Goal: Task Accomplishment & Management: Complete application form

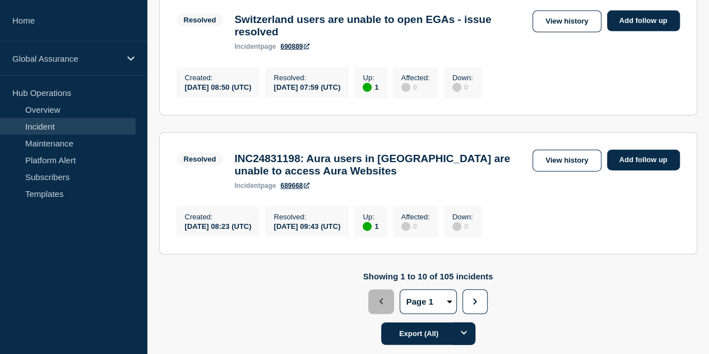
click at [68, 141] on link "Maintenance" at bounding box center [68, 143] width 136 height 17
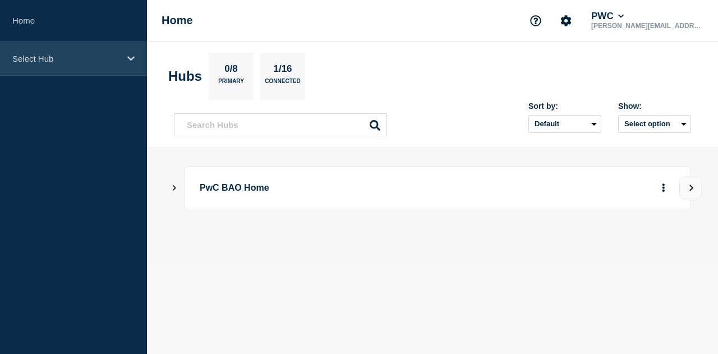
click at [63, 62] on p "Select Hub" at bounding box center [66, 59] width 108 height 10
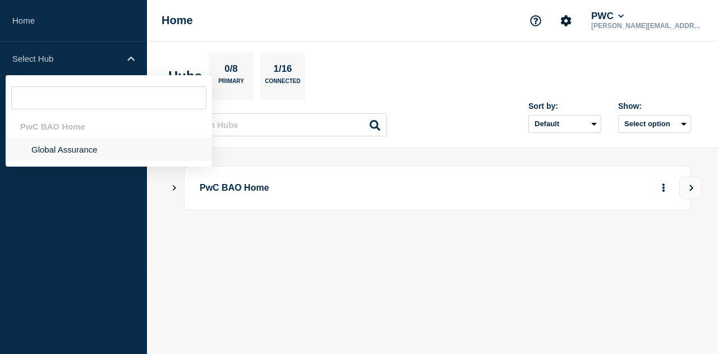
click at [58, 146] on li "Global Assurance" at bounding box center [109, 149] width 206 height 23
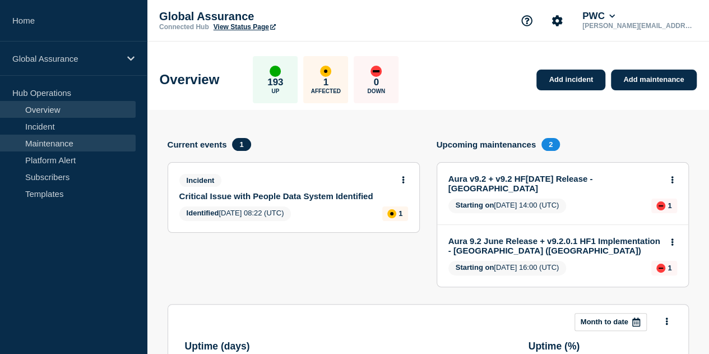
click at [50, 148] on link "Maintenance" at bounding box center [68, 143] width 136 height 17
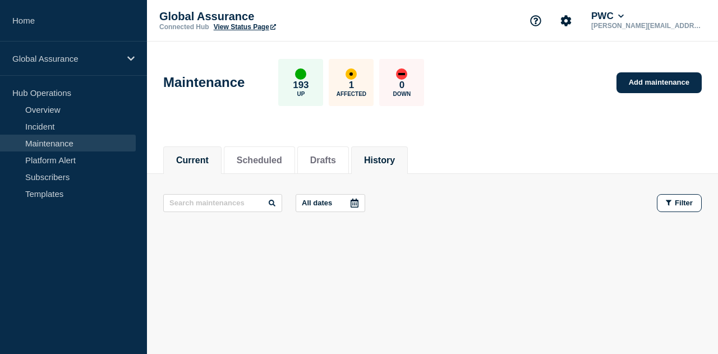
click at [389, 163] on button "History" at bounding box center [379, 160] width 31 height 10
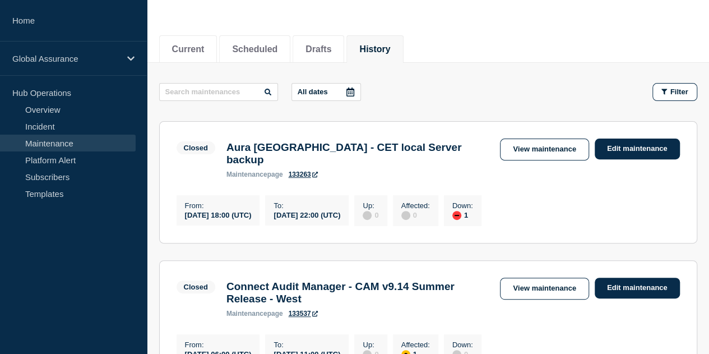
scroll to position [112, 0]
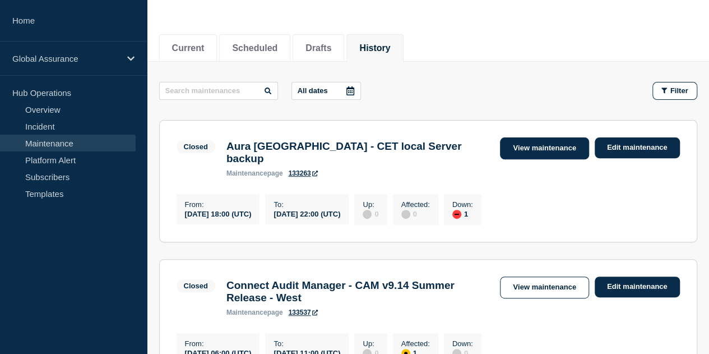
click at [554, 147] on link "View maintenance" at bounding box center [544, 148] width 89 height 22
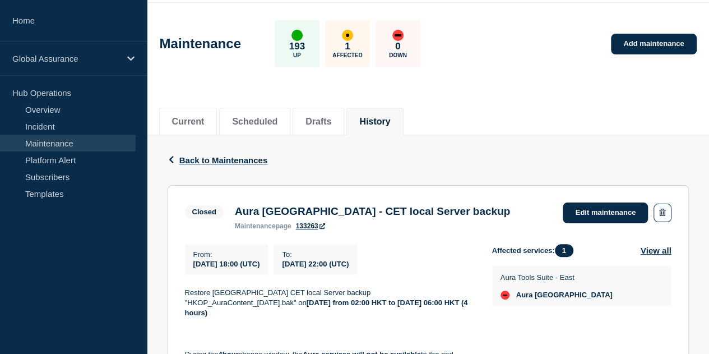
scroll to position [56, 0]
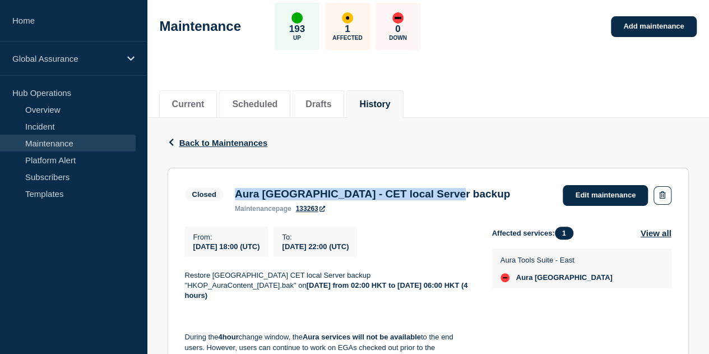
drag, startPoint x: 235, startPoint y: 192, endPoint x: 486, endPoint y: 197, distance: 250.1
click at [486, 197] on div "Aura Hong Kong - CET local Server backup maintenance page 133263" at bounding box center [372, 200] width 286 height 25
copy h3 "Aura Hong Kong - CET local Server backup"
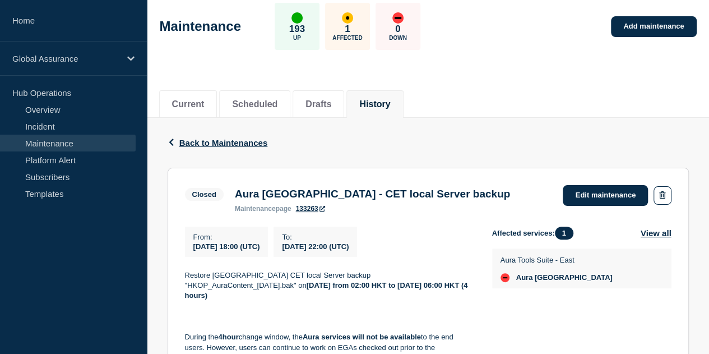
click at [216, 280] on p "Restore Hong Kong CET local Server backup "HKOP_AuraContent_2025-08-30.bak" on …" at bounding box center [329, 285] width 289 height 31
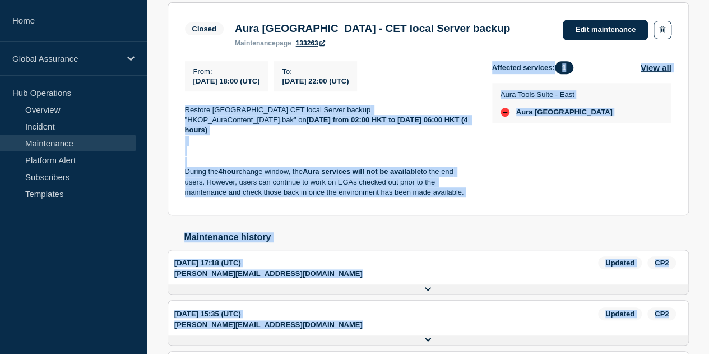
scroll to position [223, 0]
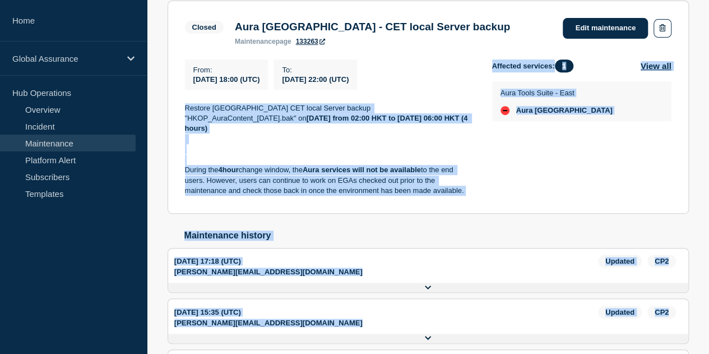
drag, startPoint x: 184, startPoint y: 278, endPoint x: 466, endPoint y: 191, distance: 295.5
click at [466, 191] on section "Closed Aura Hong Kong - CET local Server backup maintenance page 133263 Edit ma…" at bounding box center [428, 107] width 521 height 213
copy div "Restore Hong Kong CET local Server backup "HKOP_AuraContent_2025-08-30.bak" on …"
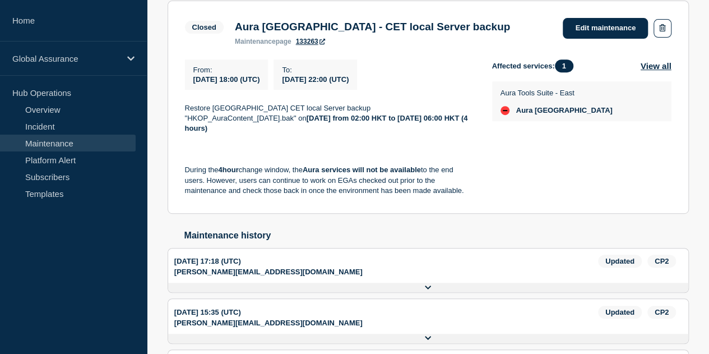
click at [502, 145] on div "Affected services: 1 View all Aura Tools Suite - East Aura Hong Kong" at bounding box center [581, 127] width 179 height 137
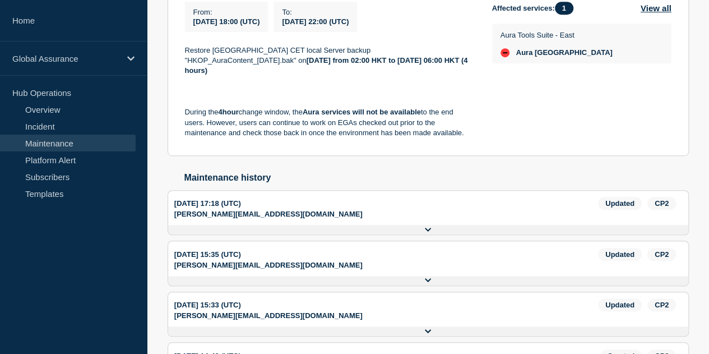
scroll to position [281, 0]
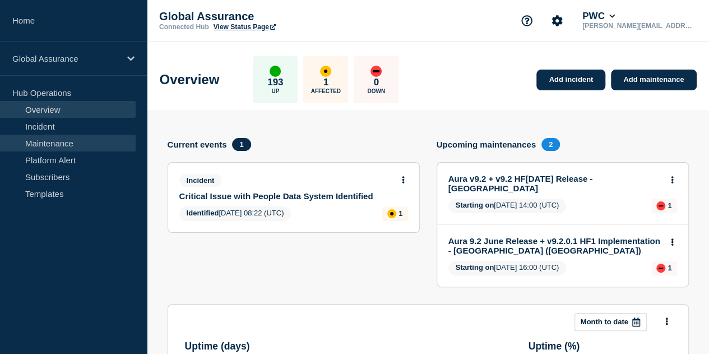
click at [84, 143] on link "Maintenance" at bounding box center [68, 143] width 136 height 17
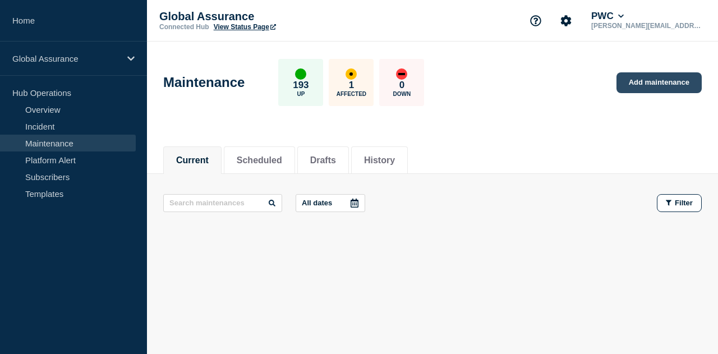
click at [625, 81] on link "Add maintenance" at bounding box center [658, 82] width 85 height 21
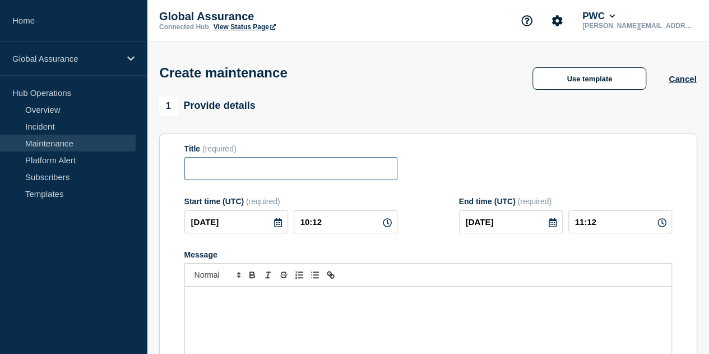
click at [223, 170] on input "Title" at bounding box center [290, 168] width 213 height 23
paste input "Aura Hong Kong - CET local Server backup"
click at [198, 169] on input "Aura Hong Kong - CET local Server backup" at bounding box center [290, 168] width 213 height 23
type input "Aura Hong Kong - CET local Server backup"
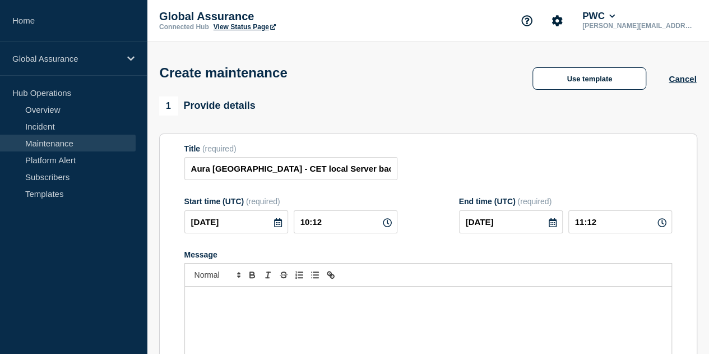
click at [246, 317] on div "Message" at bounding box center [428, 353] width 487 height 135
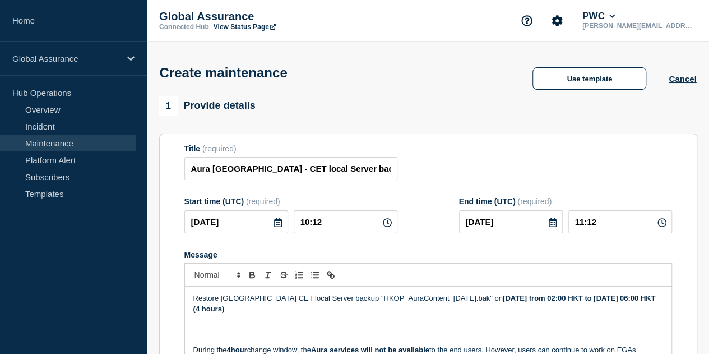
scroll to position [12, 0]
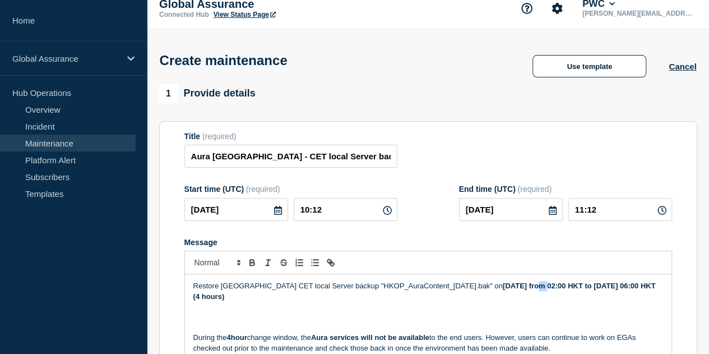
drag, startPoint x: 521, startPoint y: 285, endPoint x: 515, endPoint y: 285, distance: 6.8
click at [515, 285] on strong "Saturday, 30 August from 02:00 HKT to Saturday, 30 August 06:00 HKT (4 hours)" at bounding box center [425, 290] width 465 height 19
drag, startPoint x: 548, startPoint y: 286, endPoint x: 526, endPoint y: 286, distance: 22.4
click at [526, 286] on strong "Saturday, 06 August from 02:00 HKT to Saturday, 30 August 06:00 HKT (4 hours)" at bounding box center [425, 290] width 465 height 19
drag, startPoint x: 515, startPoint y: 287, endPoint x: 561, endPoint y: 288, distance: 46.0
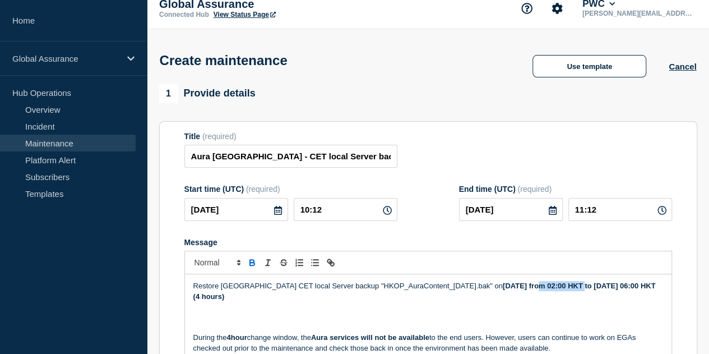
click at [561, 288] on strong "Saturday, 06 September from 02:00 HKT to Saturday, 30 August 06:00 HKT (4 hours)" at bounding box center [425, 290] width 465 height 19
copy strong "06 September"
drag, startPoint x: 194, startPoint y: 297, endPoint x: 228, endPoint y: 298, distance: 33.7
click at [228, 298] on strong "Saturday, 06 September from 02:00 HKT to Saturday, 30 August 06:00 HKT (4 hours)" at bounding box center [425, 290] width 465 height 19
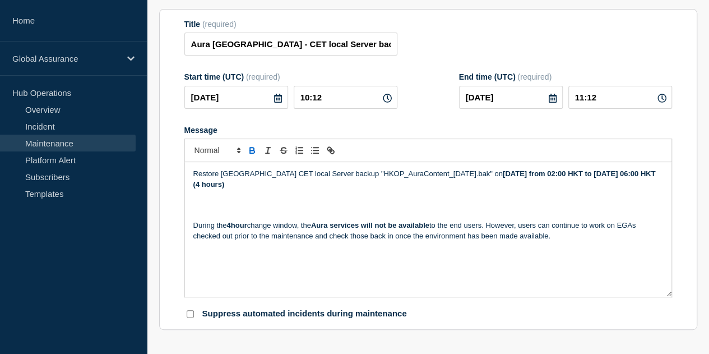
scroll to position [124, 0]
click at [434, 282] on div "Restore Hong Kong CET local Server backup "HKOP_AuraContent_2025-08-30.bak" on …" at bounding box center [428, 229] width 487 height 135
click at [274, 103] on icon at bounding box center [278, 98] width 9 height 9
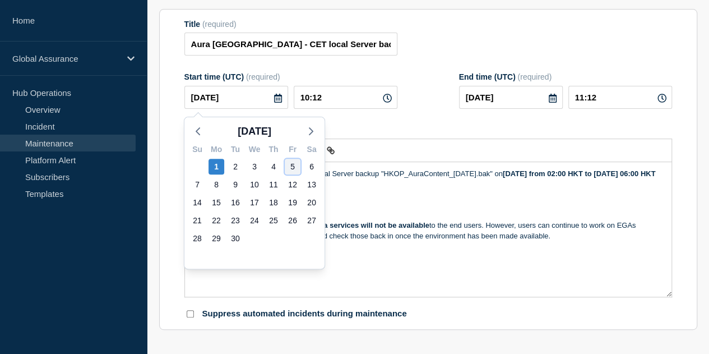
click at [289, 168] on div "5" at bounding box center [293, 167] width 16 height 16
type input "2025-09-05"
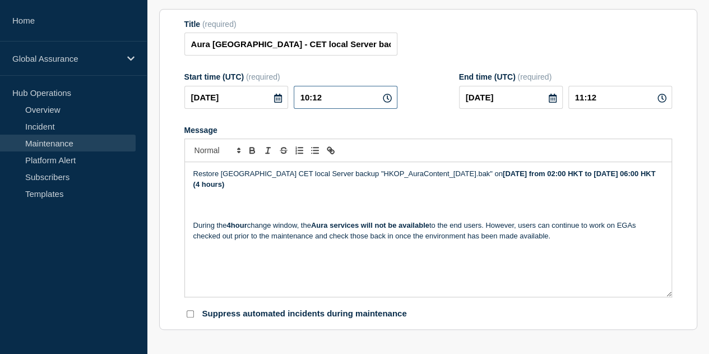
click at [312, 97] on input "10:12" at bounding box center [346, 97] width 104 height 23
type input "18:12"
type input "19:12"
drag, startPoint x: 330, startPoint y: 99, endPoint x: 320, endPoint y: 98, distance: 9.6
click at [320, 98] on input "18:12" at bounding box center [346, 97] width 104 height 23
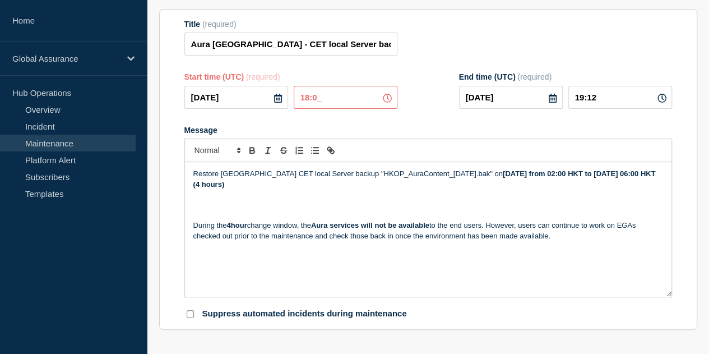
type input "18:00"
click at [454, 67] on form "Title (required) Aura Hong Kong - CET local Server backup Start time (UTC) (req…" at bounding box center [428, 170] width 488 height 300
drag, startPoint x: 589, startPoint y: 100, endPoint x: 581, endPoint y: 99, distance: 7.9
click at [581, 99] on input "19:00" at bounding box center [620, 97] width 104 height 23
type input "22:00"
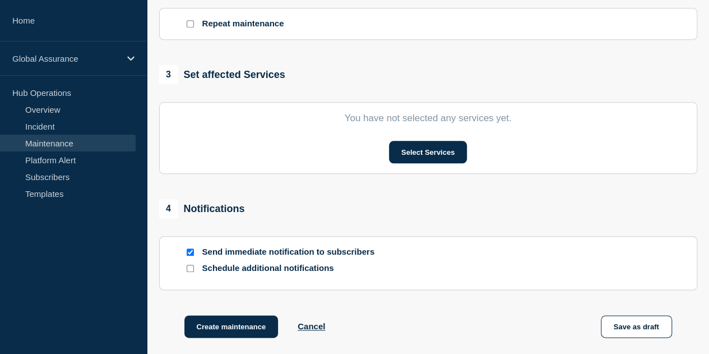
scroll to position [510, 0]
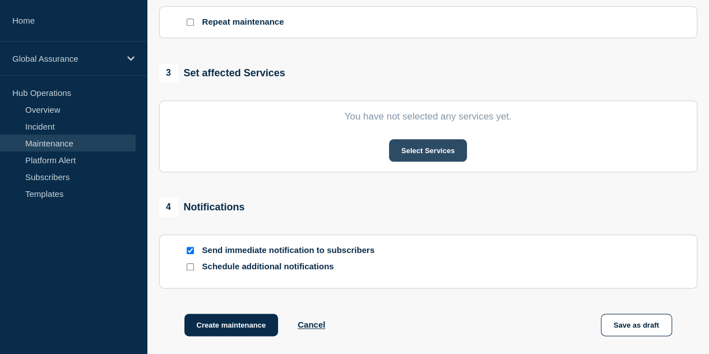
click at [418, 156] on button "Select Services" at bounding box center [428, 150] width 78 height 22
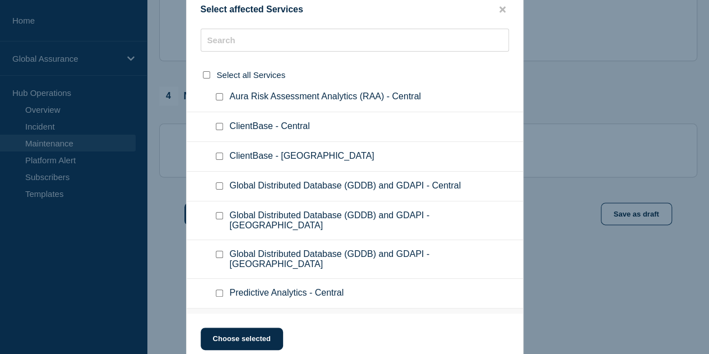
scroll to position [2523, 0]
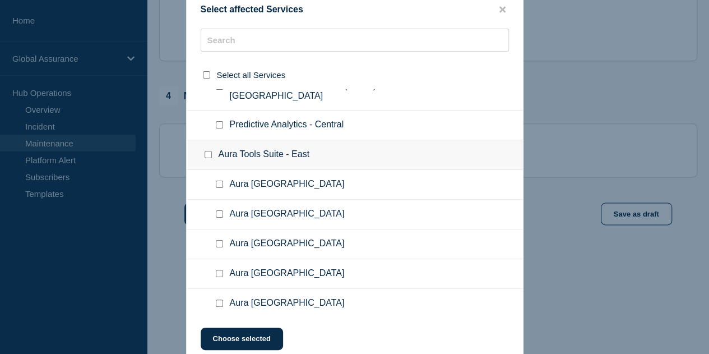
click at [218, 240] on input "Aura Hong Kong checkbox" at bounding box center [219, 243] width 7 height 7
checkbox input "true"
click at [241, 337] on button "Choose selected" at bounding box center [242, 338] width 82 height 22
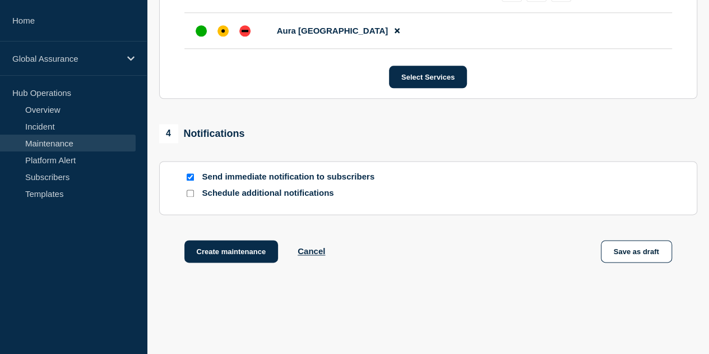
scroll to position [682, 0]
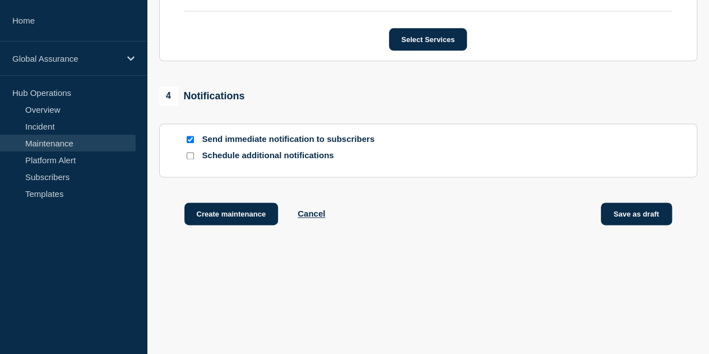
click at [642, 219] on button "Save as draft" at bounding box center [636, 213] width 71 height 22
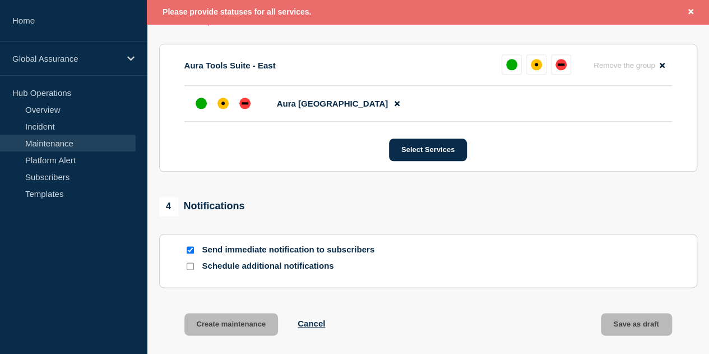
scroll to position [601, 0]
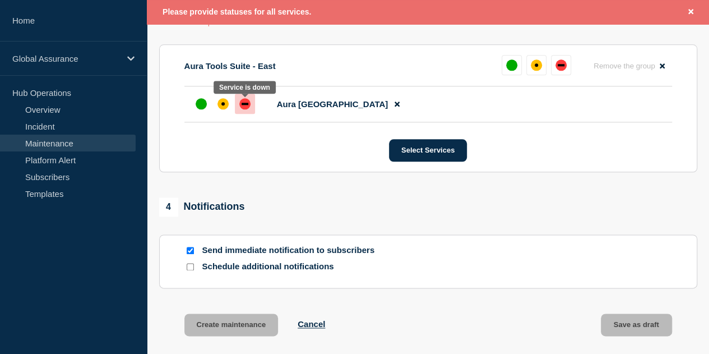
click at [244, 105] on div "down" at bounding box center [245, 104] width 7 height 2
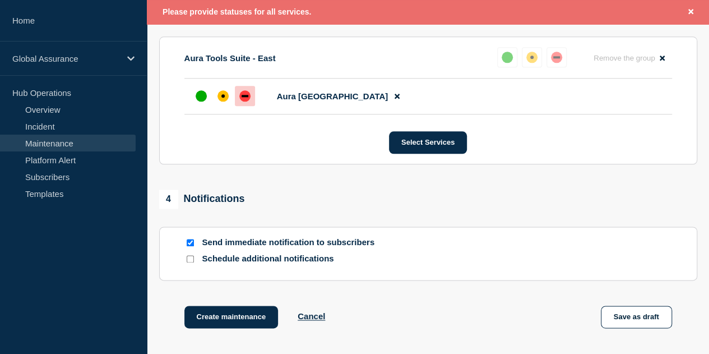
scroll to position [603, 0]
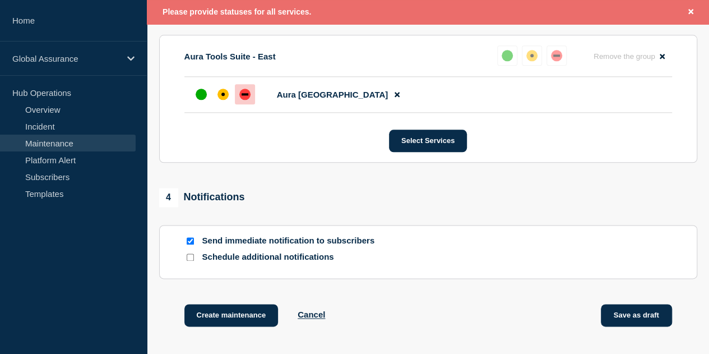
click at [658, 323] on button "Save as draft" at bounding box center [636, 315] width 71 height 22
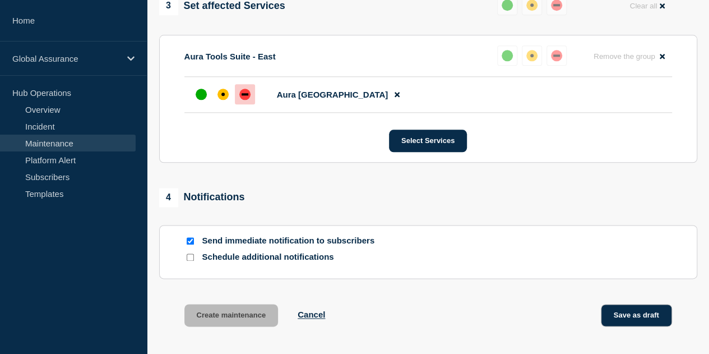
scroll to position [579, 0]
